Goal: Task Accomplishment & Management: Manage account settings

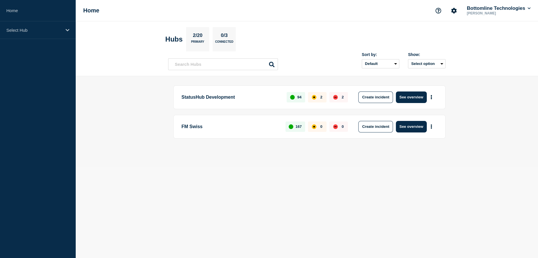
click at [144, 202] on body "Home Select Hub Home Bottomline Technologies [PERSON_NAME] Hubs 2/20 Primary 0/…" at bounding box center [269, 129] width 538 height 258
click at [26, 30] on p "Select Hub" at bounding box center [33, 30] width 55 height 5
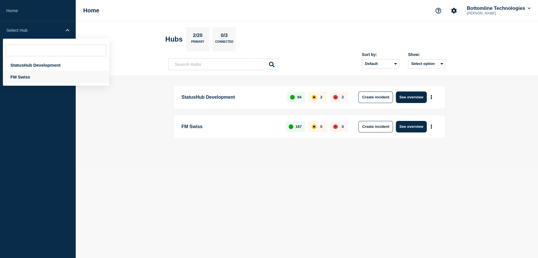
click at [28, 77] on div "FM Swiss" at bounding box center [56, 77] width 106 height 12
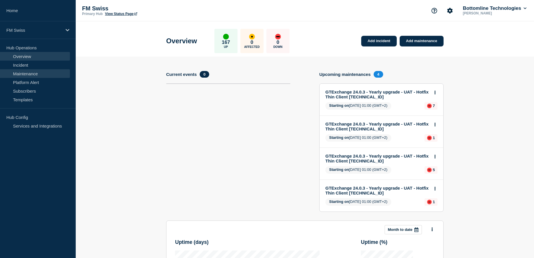
click at [29, 73] on link "Maintenance" at bounding box center [35, 73] width 70 height 9
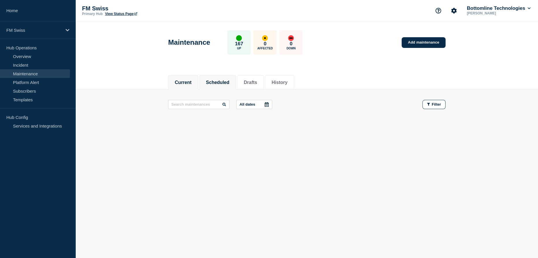
click at [218, 82] on button "Scheduled" at bounding box center [217, 82] width 23 height 5
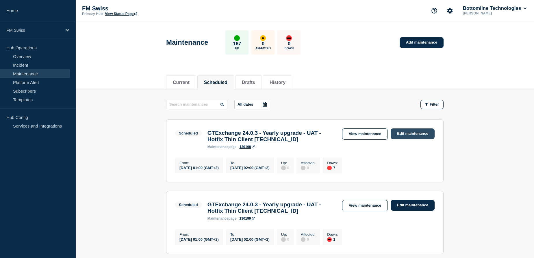
click at [405, 135] on link "Edit maintenance" at bounding box center [412, 134] width 44 height 11
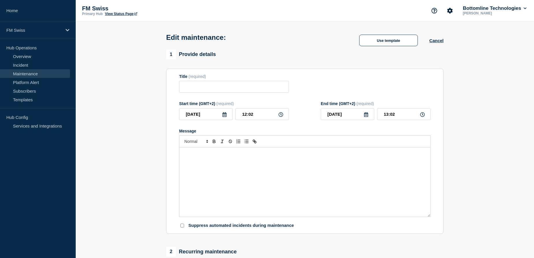
type input "GTExchange 24.0.3 - Yearly upgrade - UAT - Hotfix Thin Client [TECHNICAL_ID]"
type input "[DATE]"
type input "01:00"
type input "[DATE]"
type input "02:00"
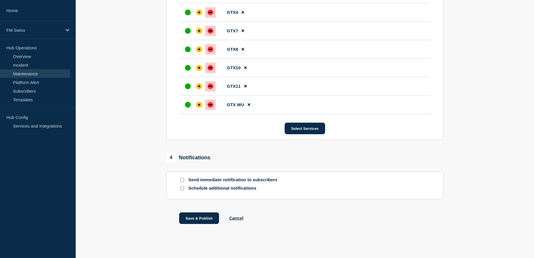
scroll to position [369, 0]
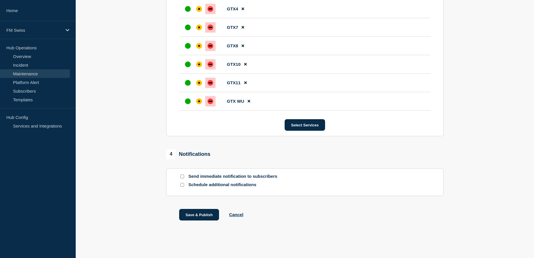
click at [183, 176] on input "Send immediate notification to subscribers" at bounding box center [182, 177] width 4 height 4
checkbox input "true"
click at [202, 214] on button "Save & Publish" at bounding box center [199, 215] width 40 height 12
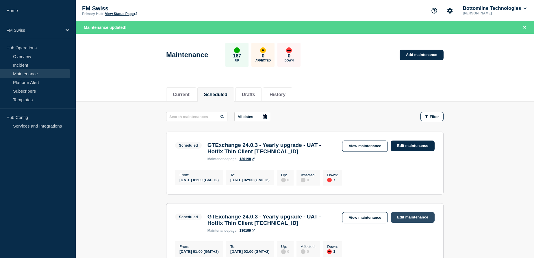
click at [410, 221] on link "Edit maintenance" at bounding box center [412, 217] width 44 height 11
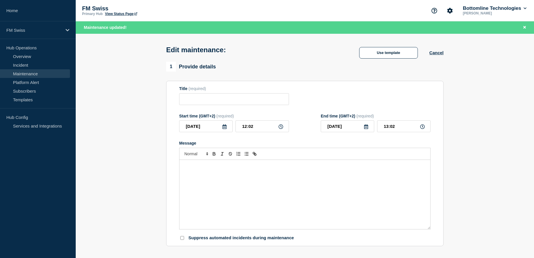
type input "GTExchange 24.0.3 - Yearly upgrade - UAT - Hotfix Thin Client [TECHNICAL_ID]"
type input "[DATE]"
type input "01:00"
type input "[DATE]"
type input "02:00"
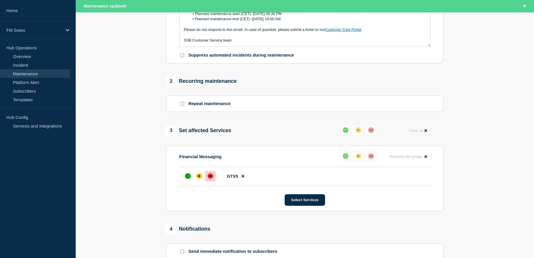
scroll to position [210, 0]
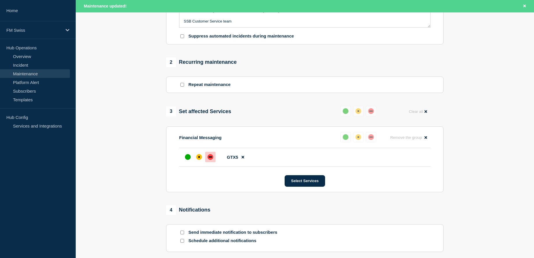
click at [183, 235] on input "Send immediate notification to subscribers" at bounding box center [182, 233] width 4 height 4
checkbox input "true"
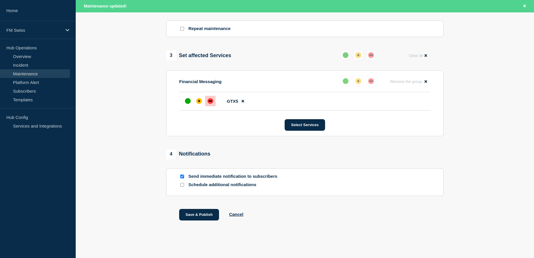
scroll to position [269, 0]
click at [204, 216] on button "Save & Publish" at bounding box center [199, 215] width 40 height 12
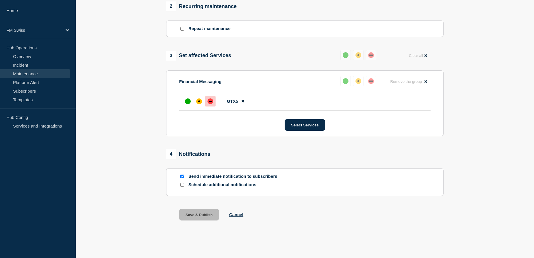
scroll to position [257, 0]
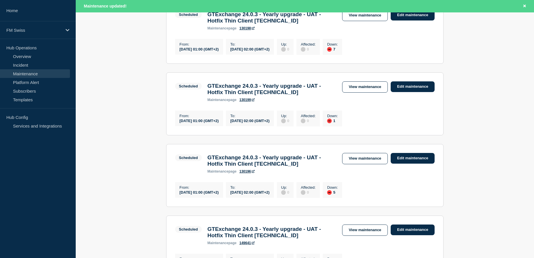
scroll to position [131, 0]
click at [412, 163] on link "Edit maintenance" at bounding box center [412, 158] width 44 height 11
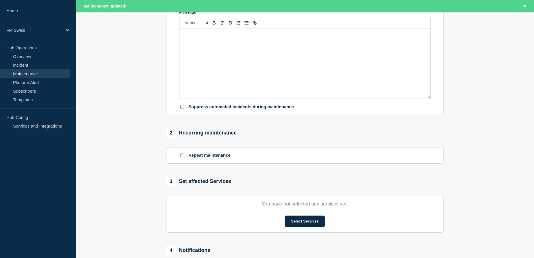
type input "GTExchange 24.0.3 - Yearly upgrade - UAT - Hotfix Thin Client [TECHNICAL_ID]"
type input "[DATE]"
type input "01:00"
type input "[DATE]"
type input "02:00"
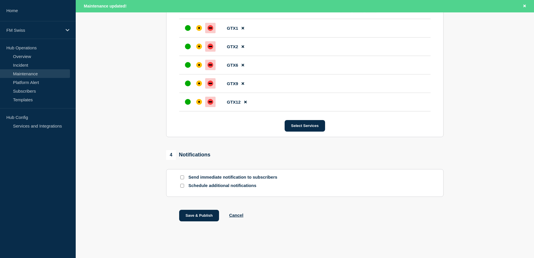
scroll to position [344, 0]
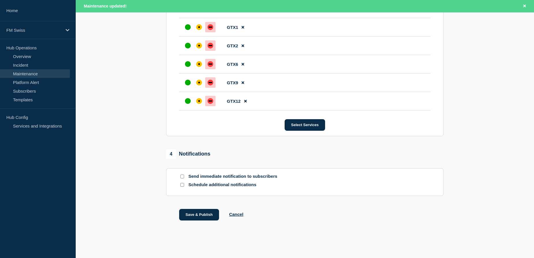
click at [182, 172] on section "Send immediate notification to subscribers Schedule additional notifications" at bounding box center [304, 182] width 277 height 28
click at [183, 176] on input "Send immediate notification to subscribers" at bounding box center [182, 177] width 4 height 4
checkbox input "true"
click at [197, 214] on button "Save & Publish" at bounding box center [199, 215] width 40 height 12
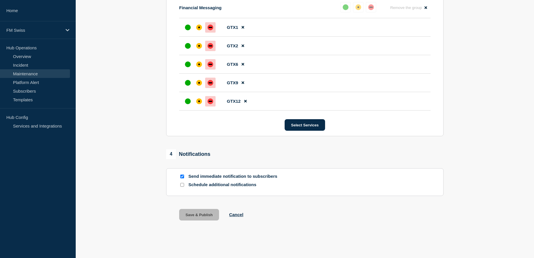
scroll to position [332, 0]
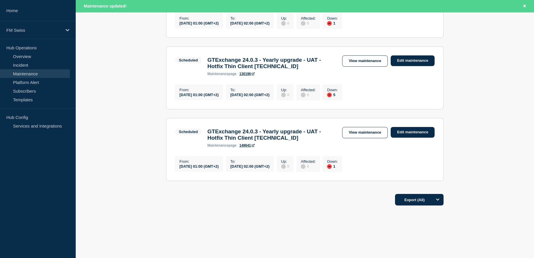
scroll to position [243, 0]
click at [408, 129] on link "Edit maintenance" at bounding box center [412, 132] width 44 height 11
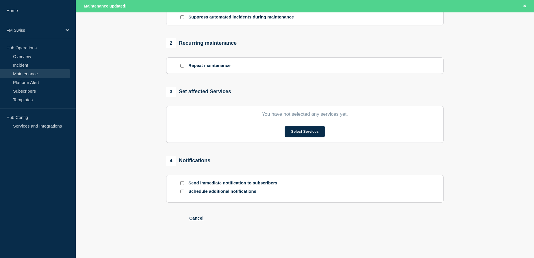
type input "GTExchange 24.0.3 - Yearly upgrade - UAT - Hotfix Thin Client [TECHNICAL_ID]"
type input "[DATE]"
type input "01:00"
type input "[DATE]"
type input "02:00"
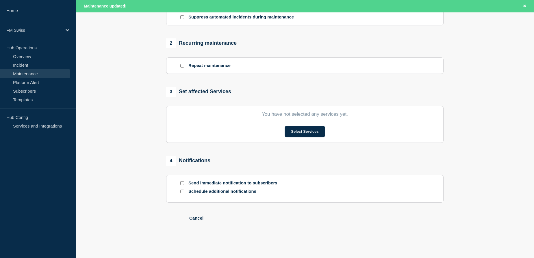
scroll to position [238, 0]
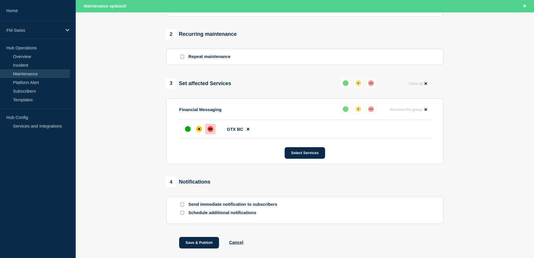
click at [183, 206] on input "Send immediate notification to subscribers" at bounding box center [182, 205] width 4 height 4
checkbox input "true"
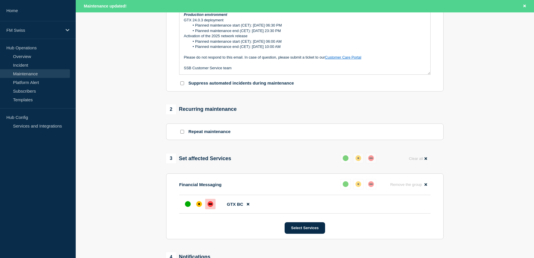
scroll to position [269, 0]
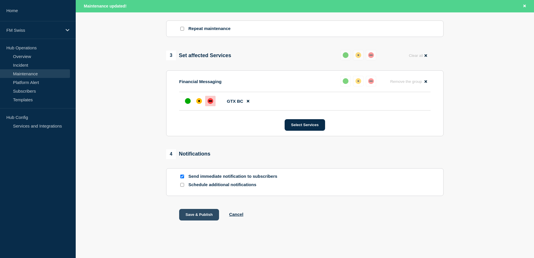
click at [197, 215] on button "Save & Publish" at bounding box center [199, 215] width 40 height 12
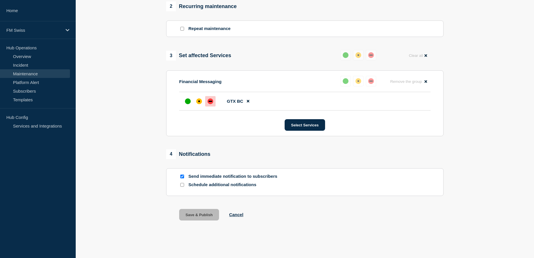
scroll to position [257, 0]
